Goal: Transaction & Acquisition: Subscribe to service/newsletter

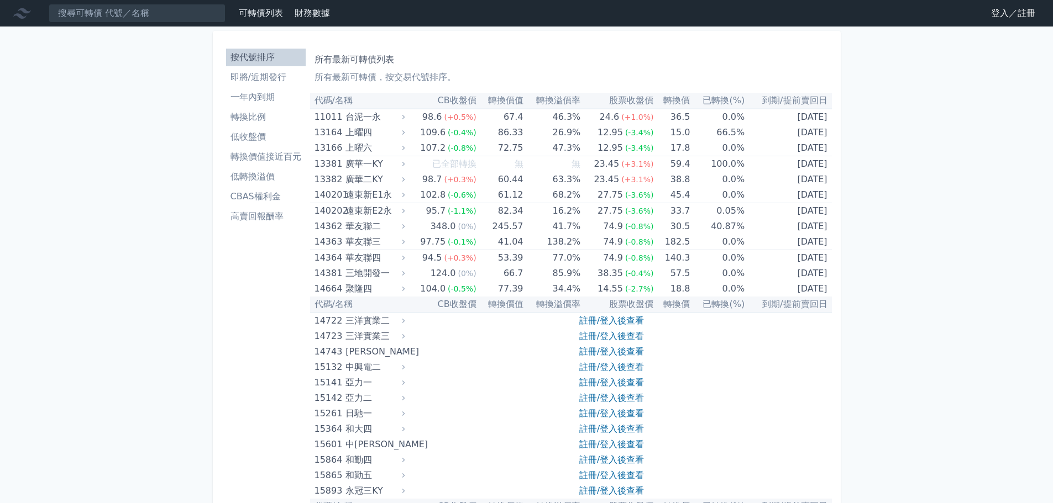
click at [443, 373] on tr "15132 中興電二 註冊/登入後查看" at bounding box center [571, 367] width 522 height 15
click at [1006, 19] on link "登入／註冊" at bounding box center [1013, 13] width 62 height 18
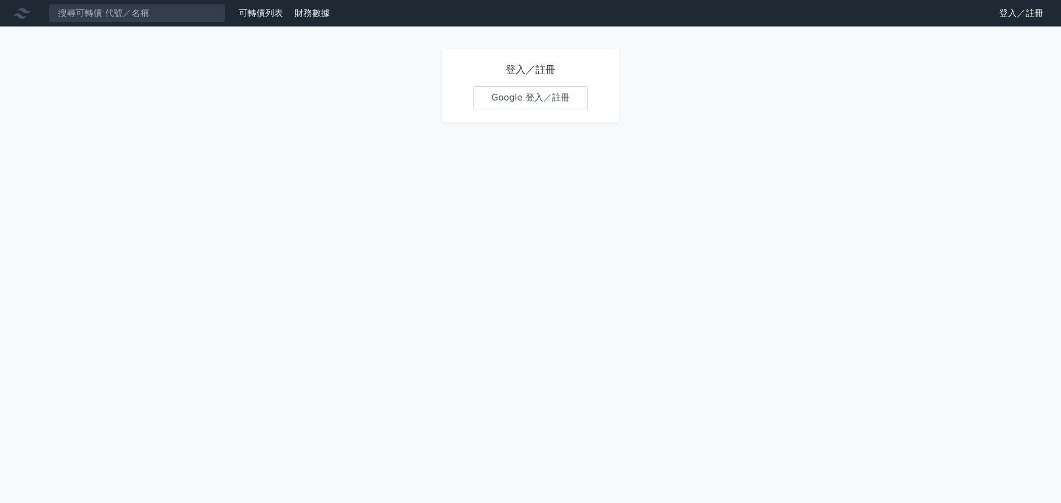
click at [544, 103] on link "Google 登入／註冊" at bounding box center [530, 97] width 115 height 23
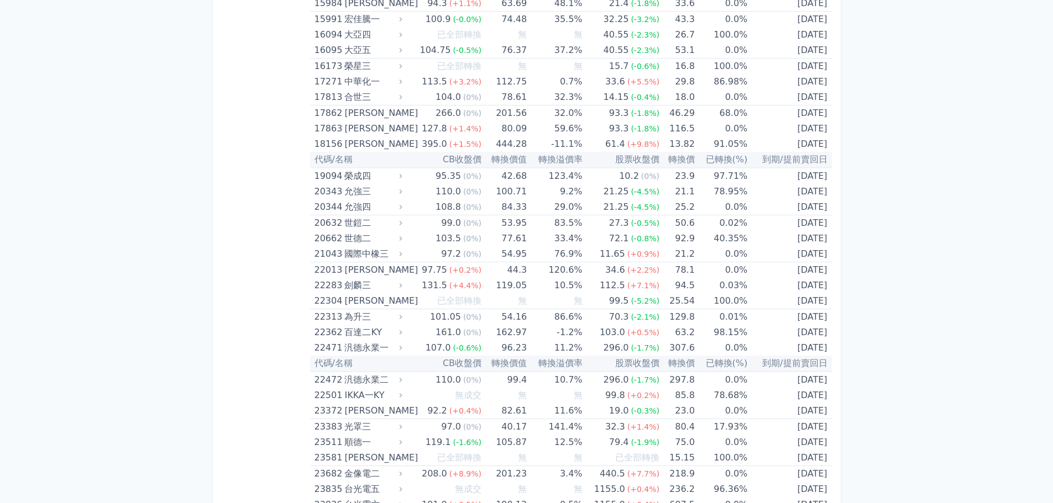
scroll to position [1748, 0]
